Goal: Check status: Check status

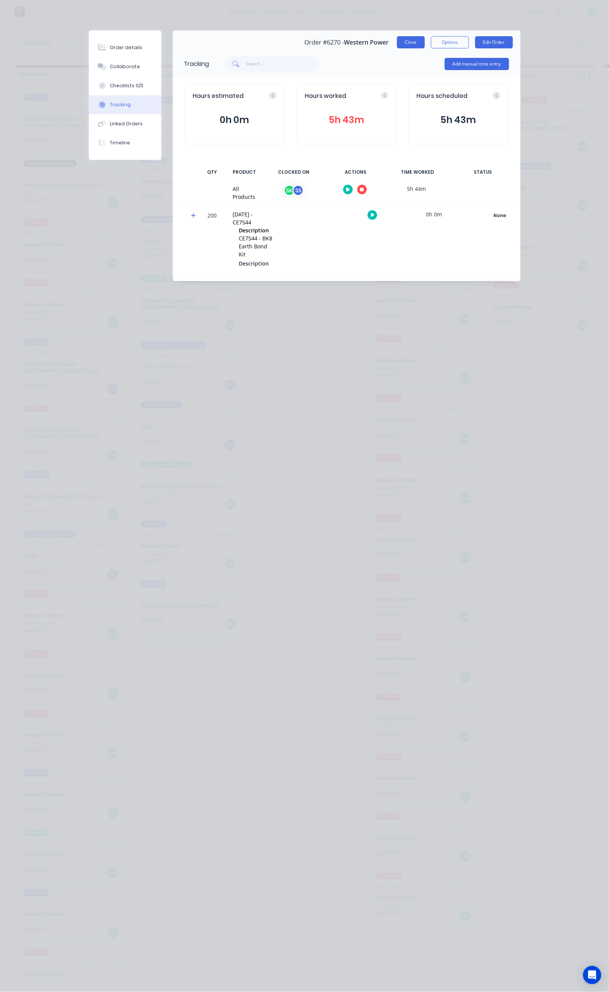
click at [425, 41] on button "Close" at bounding box center [411, 42] width 28 height 12
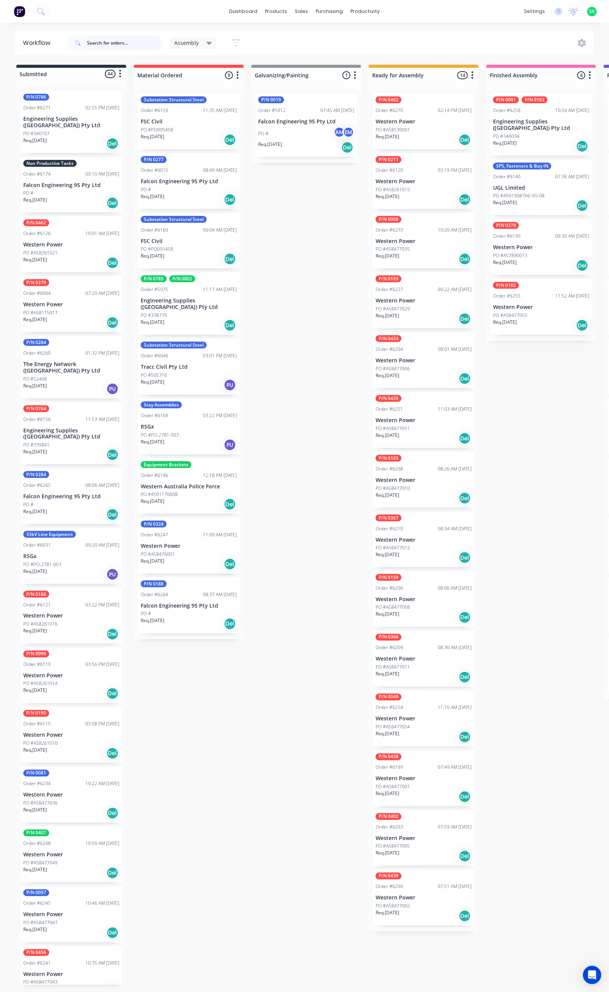
click at [98, 42] on input "text" at bounding box center [124, 42] width 75 height 15
click at [307, 40] on link "Sales Orders" at bounding box center [341, 36] width 101 height 15
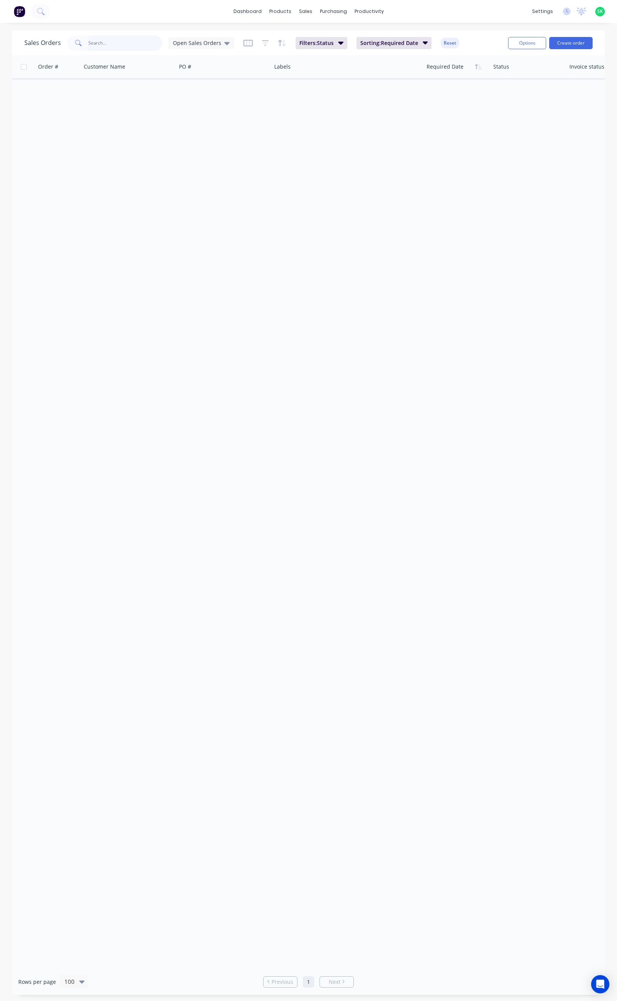
click at [98, 42] on input "text" at bounding box center [125, 42] width 74 height 15
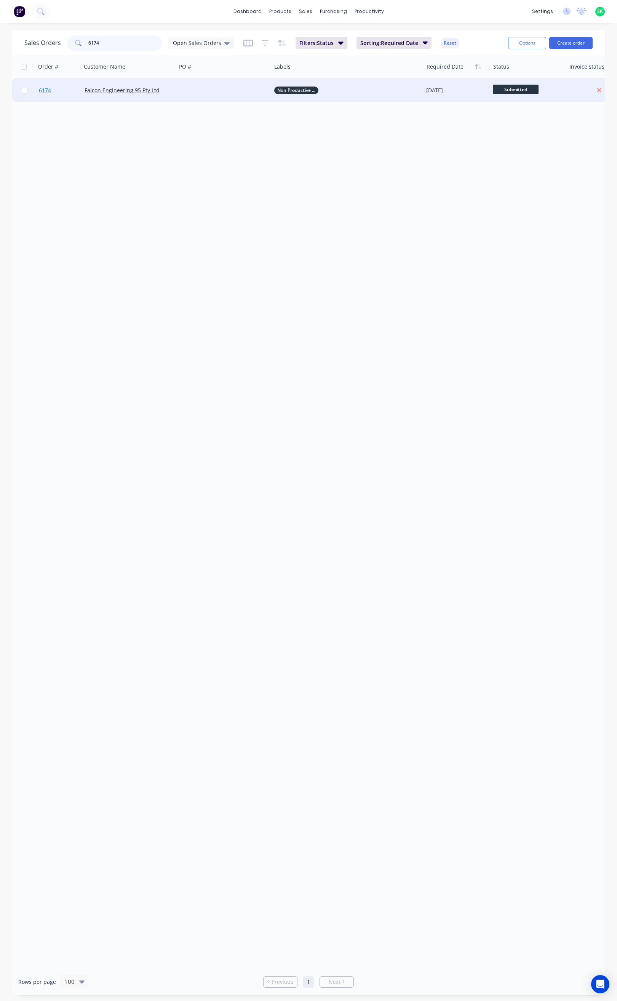
type input "6174"
click at [43, 91] on span "6174" at bounding box center [45, 91] width 12 height 8
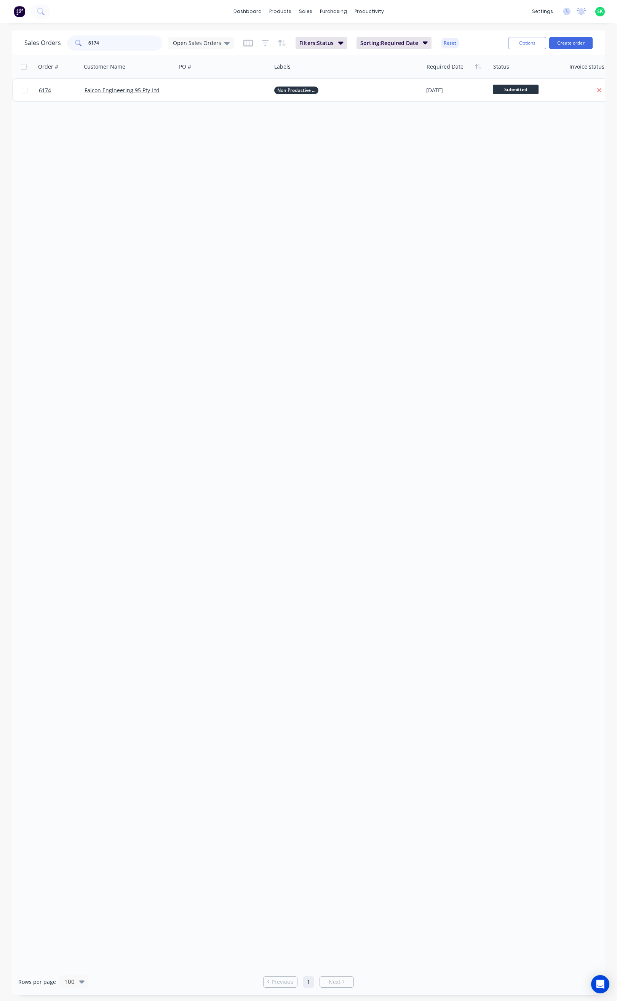
click at [105, 46] on input "6174" at bounding box center [125, 42] width 74 height 15
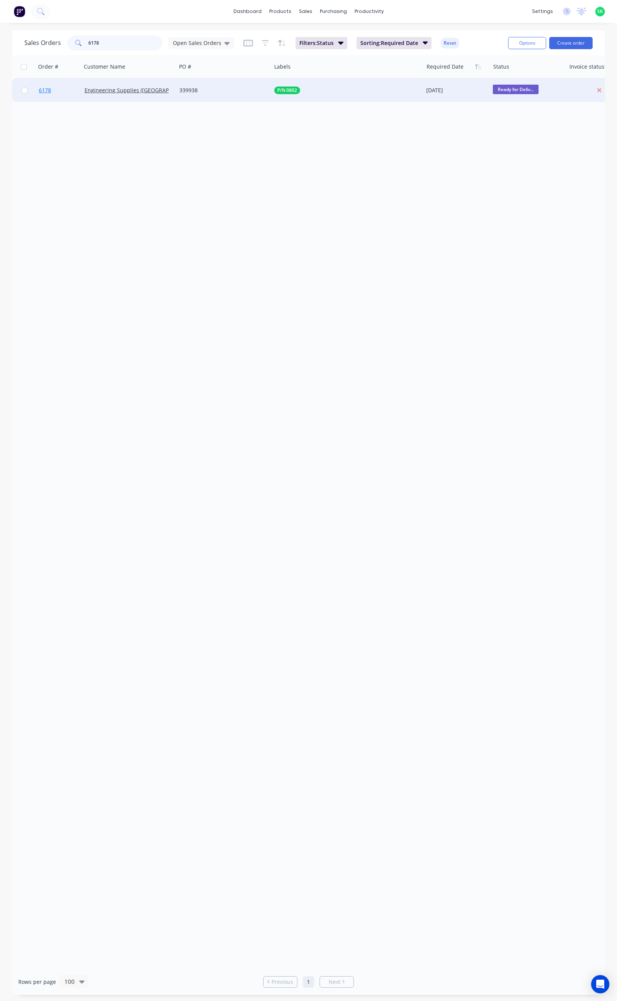
type input "6178"
click at [51, 90] on link "6178" at bounding box center [62, 90] width 46 height 23
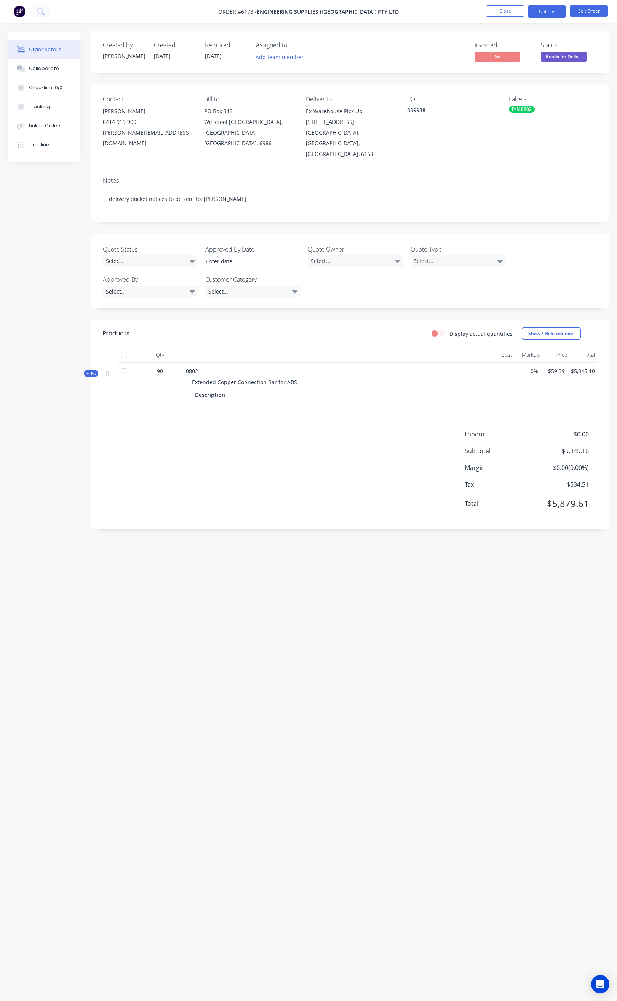
click at [547, 7] on button "Options" at bounding box center [547, 11] width 38 height 12
click at [530, 101] on button "Delivery Docket" at bounding box center [525, 106] width 84 height 15
click at [513, 77] on div "Without pricing" at bounding box center [524, 76] width 70 height 11
